Goal: Use online tool/utility: Use online tool/utility

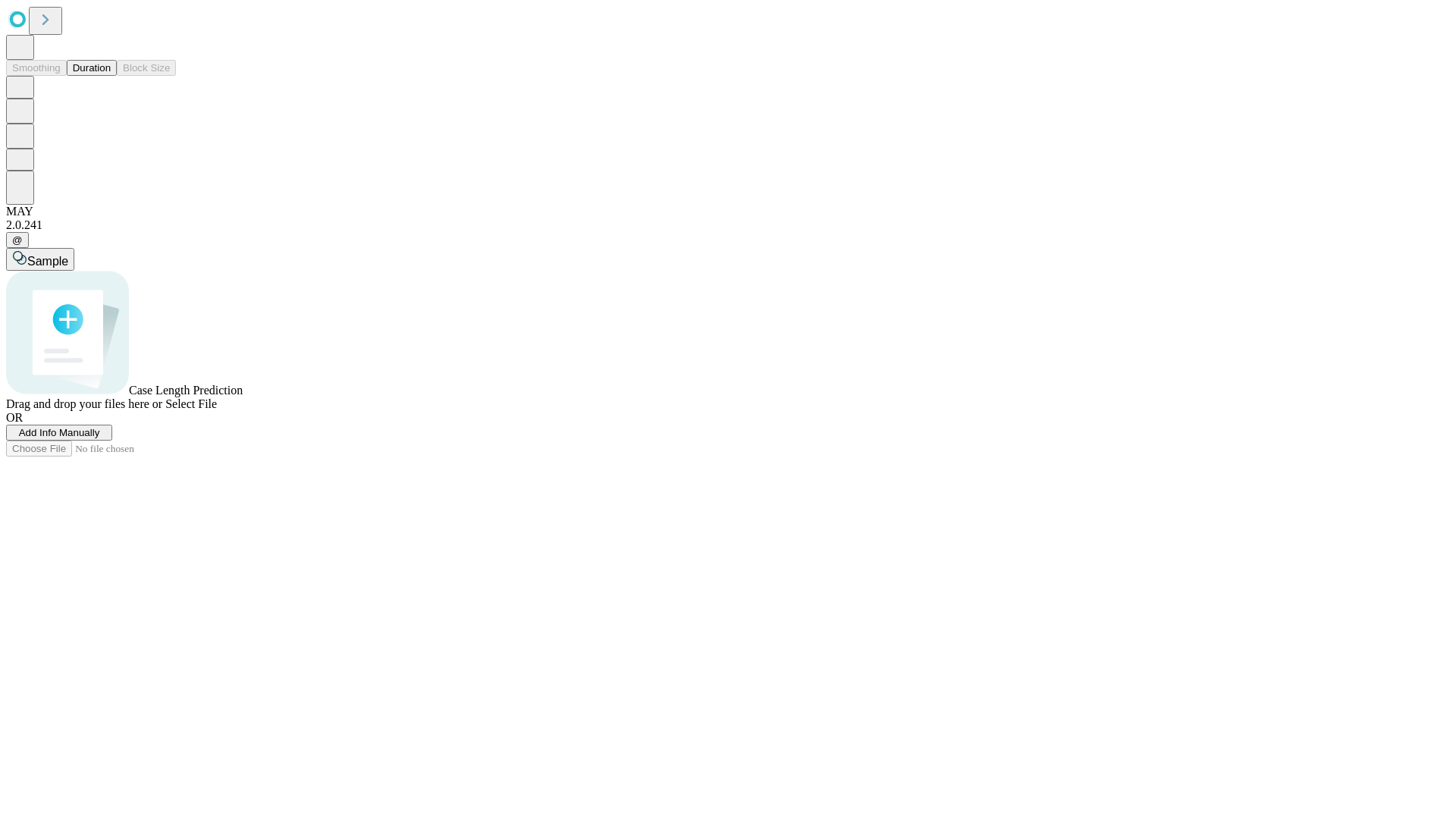
click at [111, 76] on button "Duration" at bounding box center [92, 68] width 50 height 16
click at [217, 410] on span "Select File" at bounding box center [191, 403] width 52 height 13
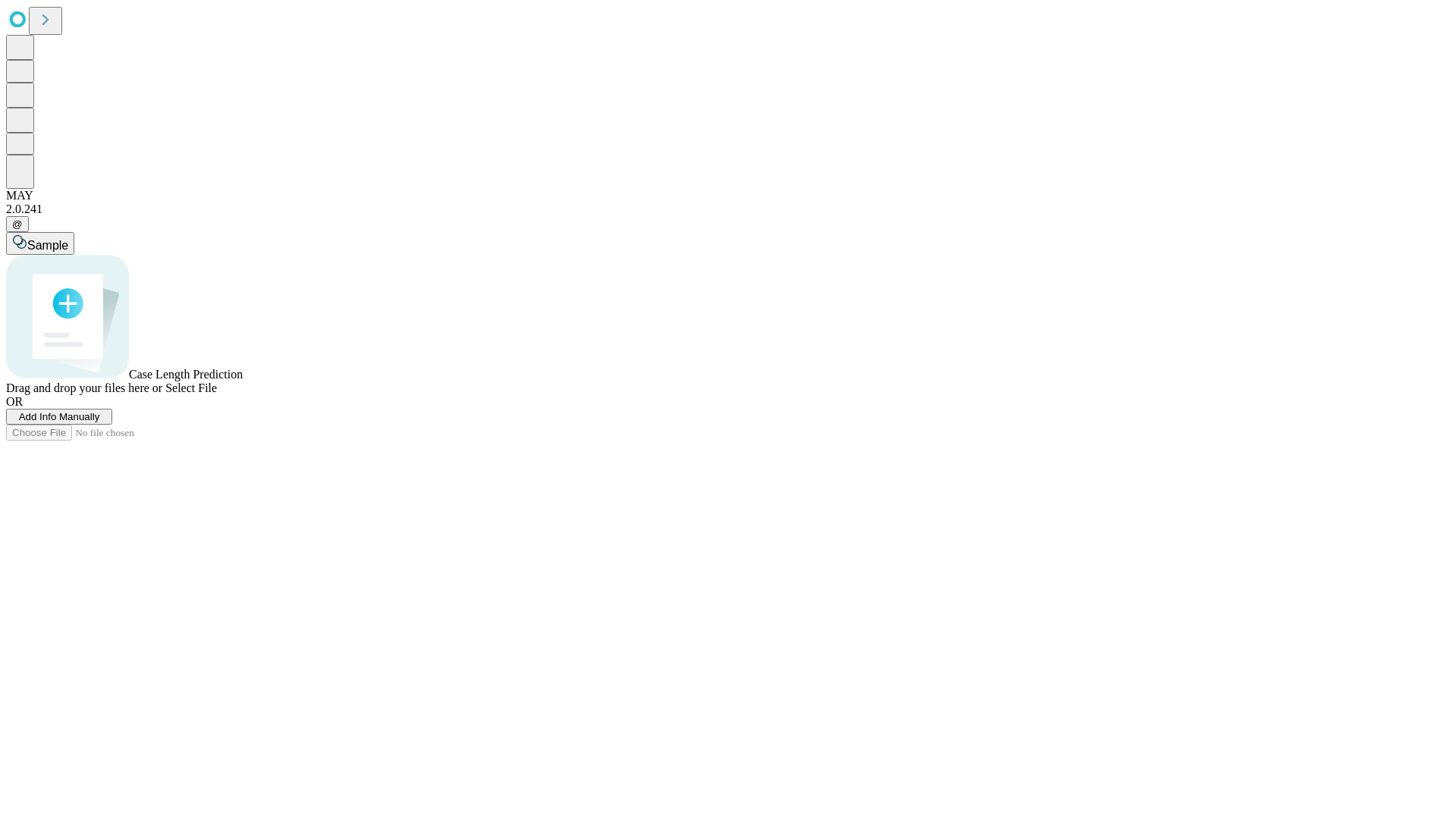
click at [217, 394] on span "Select File" at bounding box center [191, 387] width 52 height 13
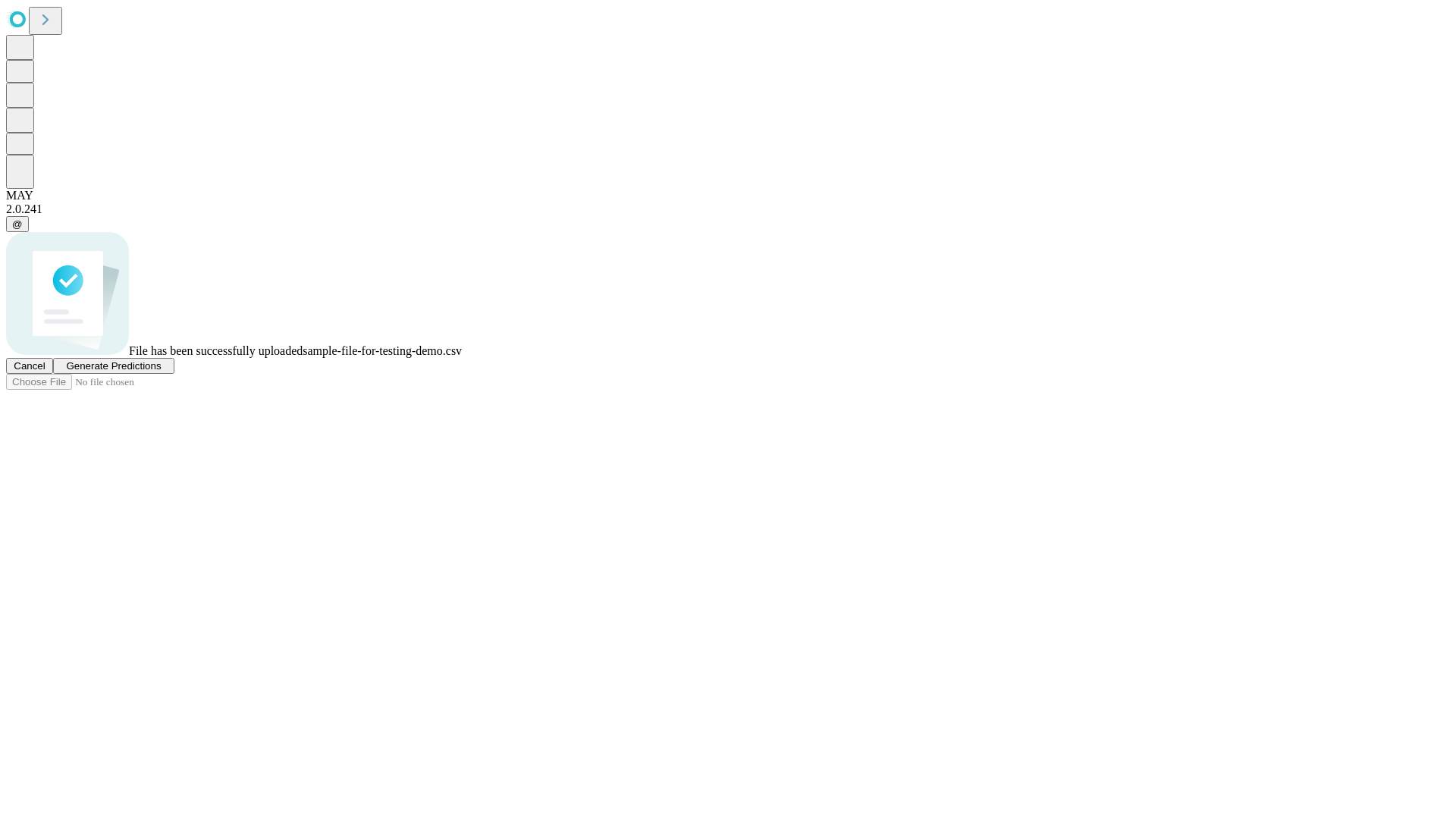
click at [161, 372] on span "Generate Predictions" at bounding box center [114, 366] width 95 height 11
